Goal: Information Seeking & Learning: Learn about a topic

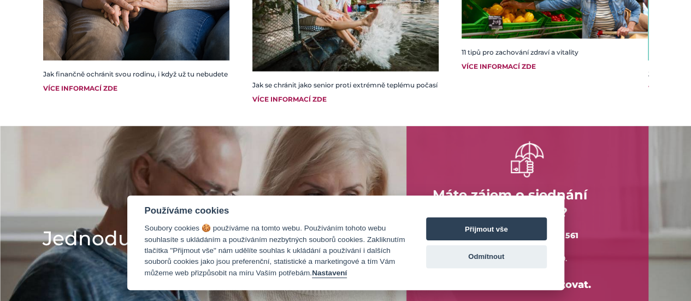
scroll to position [1320, 0]
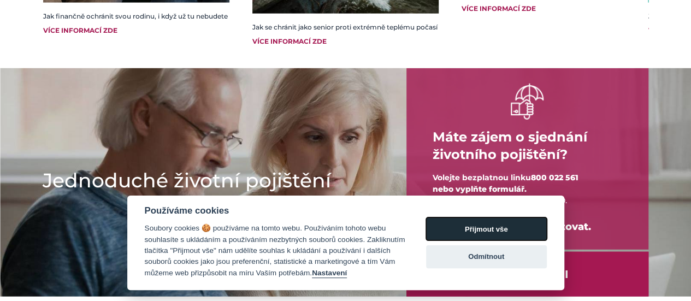
click at [481, 236] on button "Přijmout vše" at bounding box center [486, 229] width 121 height 23
checkbox input "true"
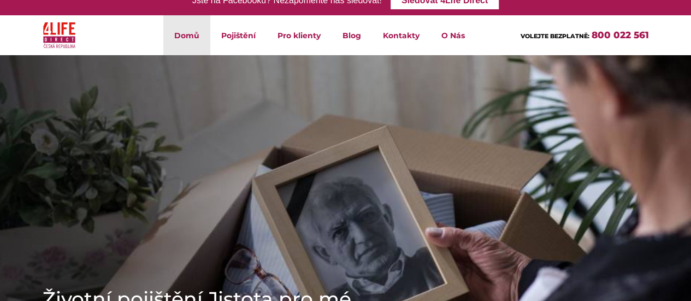
scroll to position [0, 0]
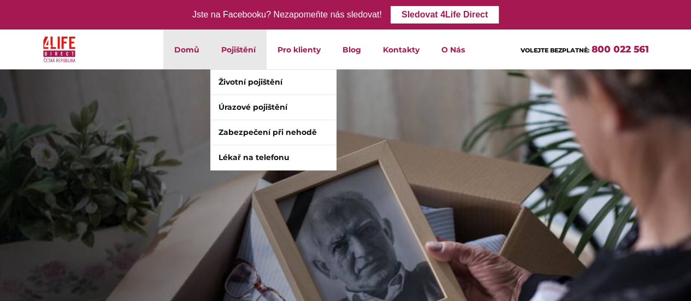
click at [233, 47] on li "Pojištění Životní pojištění Úrazové pojištění Zabezpečení při nehodě Lékař na t…" at bounding box center [238, 50] width 56 height 40
click at [239, 84] on link "Životní pojištění" at bounding box center [273, 82] width 126 height 25
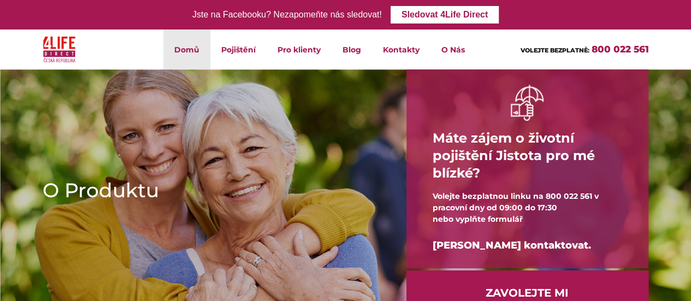
click at [187, 47] on link "Domů" at bounding box center [186, 50] width 47 height 40
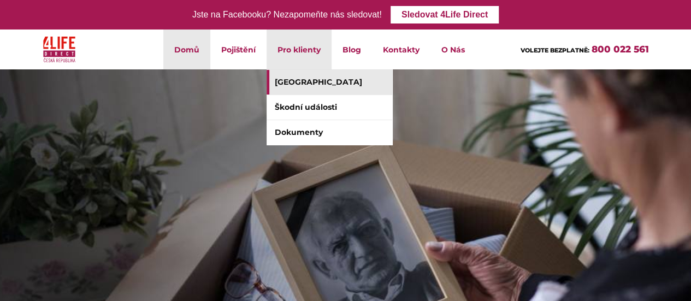
click at [295, 81] on link "[GEOGRAPHIC_DATA]" at bounding box center [330, 82] width 126 height 25
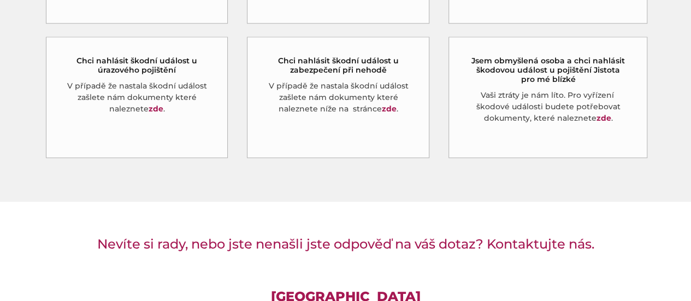
scroll to position [711, 0]
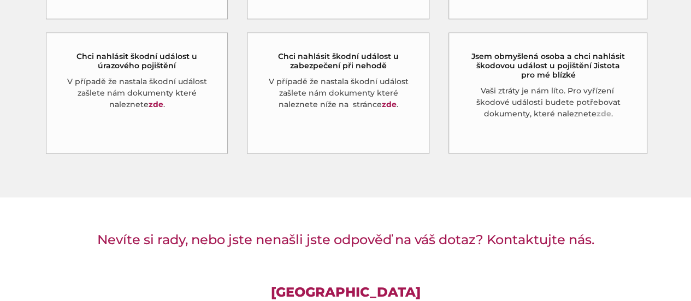
click at [606, 109] on link "zde" at bounding box center [603, 114] width 15 height 10
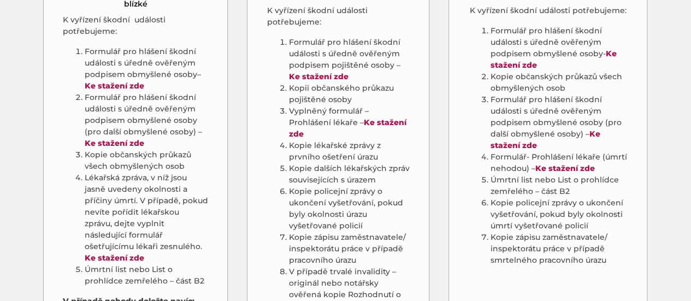
scroll to position [711, 0]
